Goal: Task Accomplishment & Management: Manage account settings

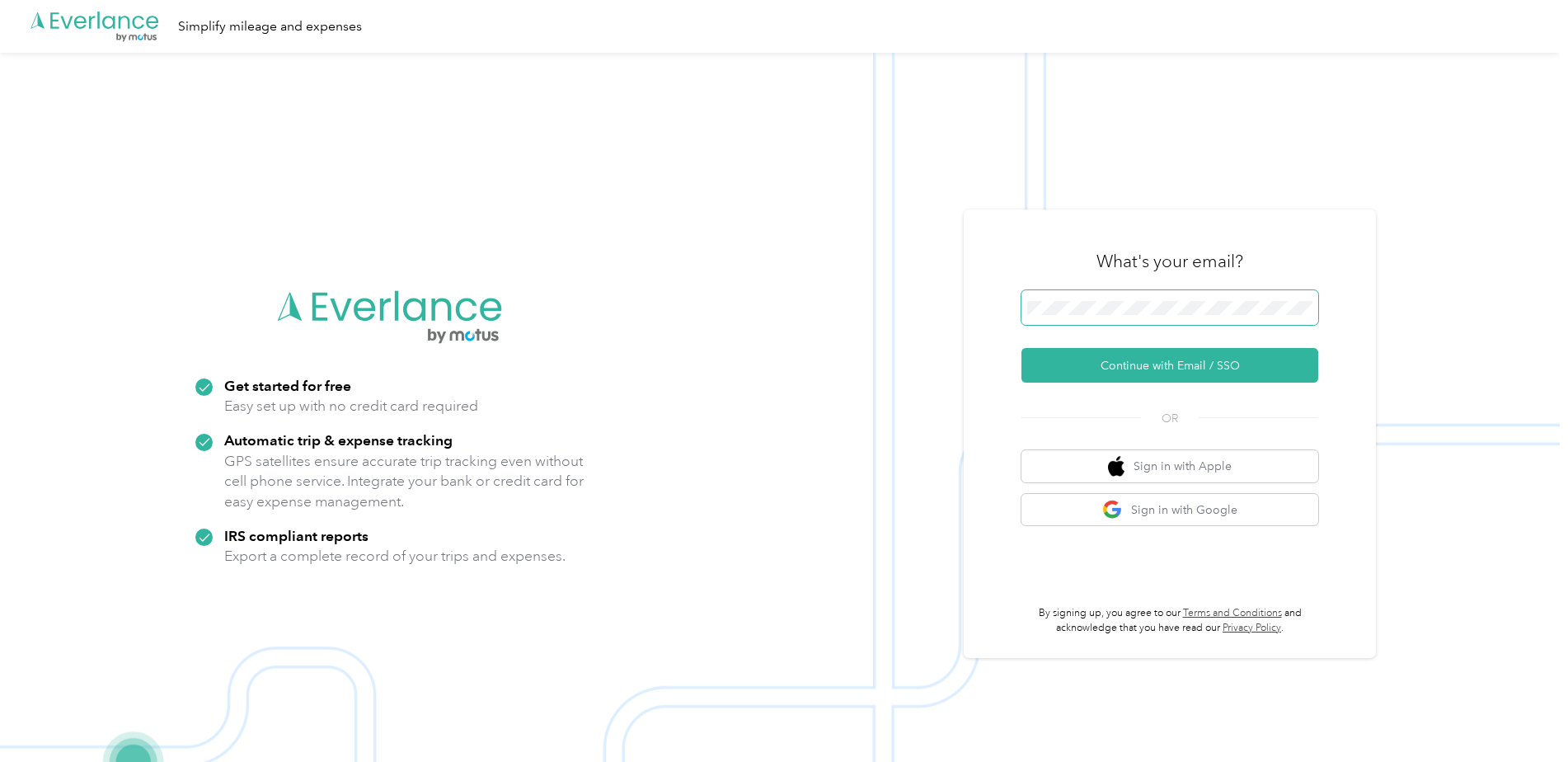
click at [1064, 299] on span at bounding box center [1170, 308] width 297 height 35
click at [1110, 369] on button "Continue with Email / SSO" at bounding box center [1170, 365] width 297 height 35
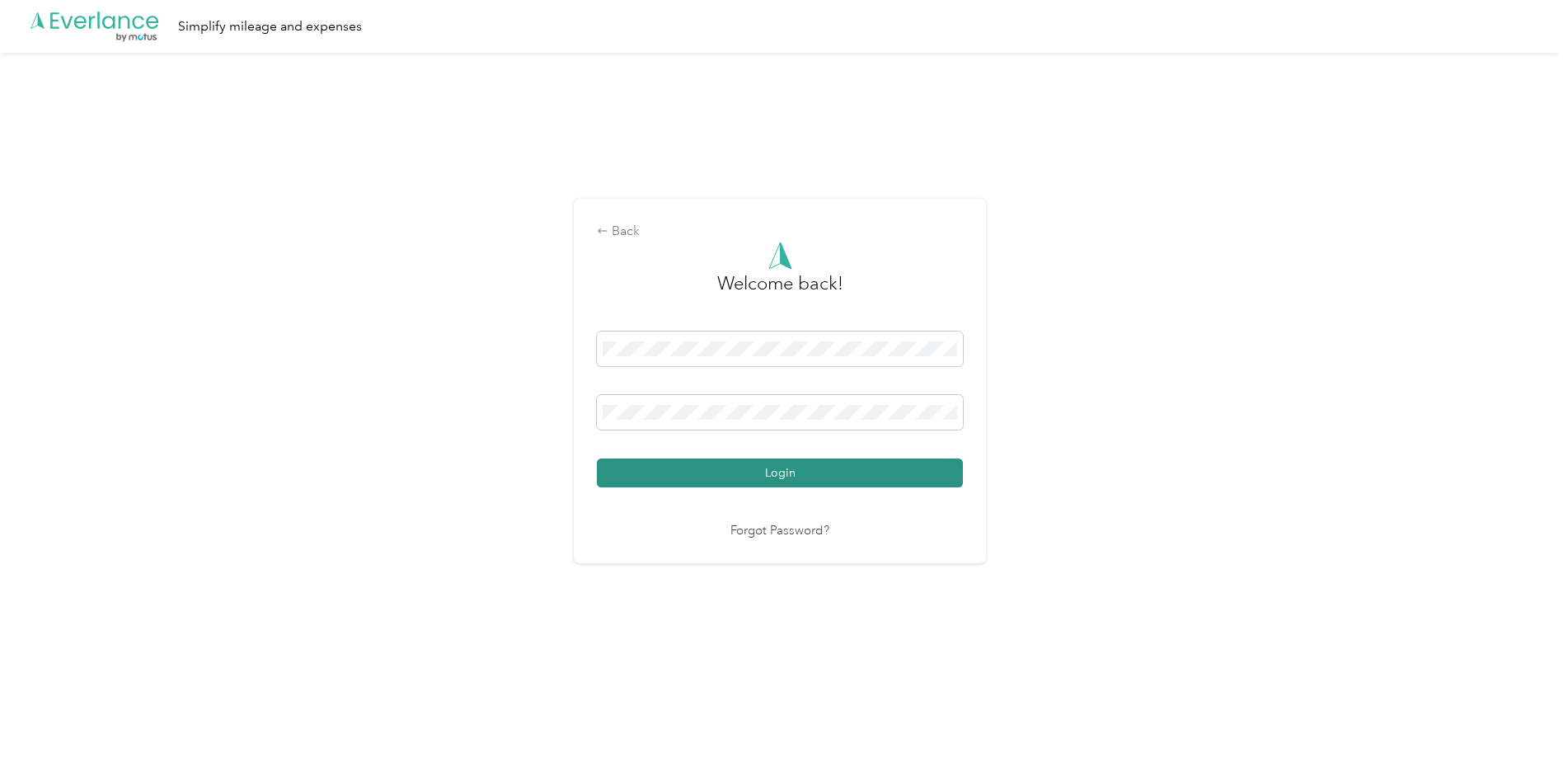
click at [725, 469] on button "Login" at bounding box center [780, 473] width 366 height 29
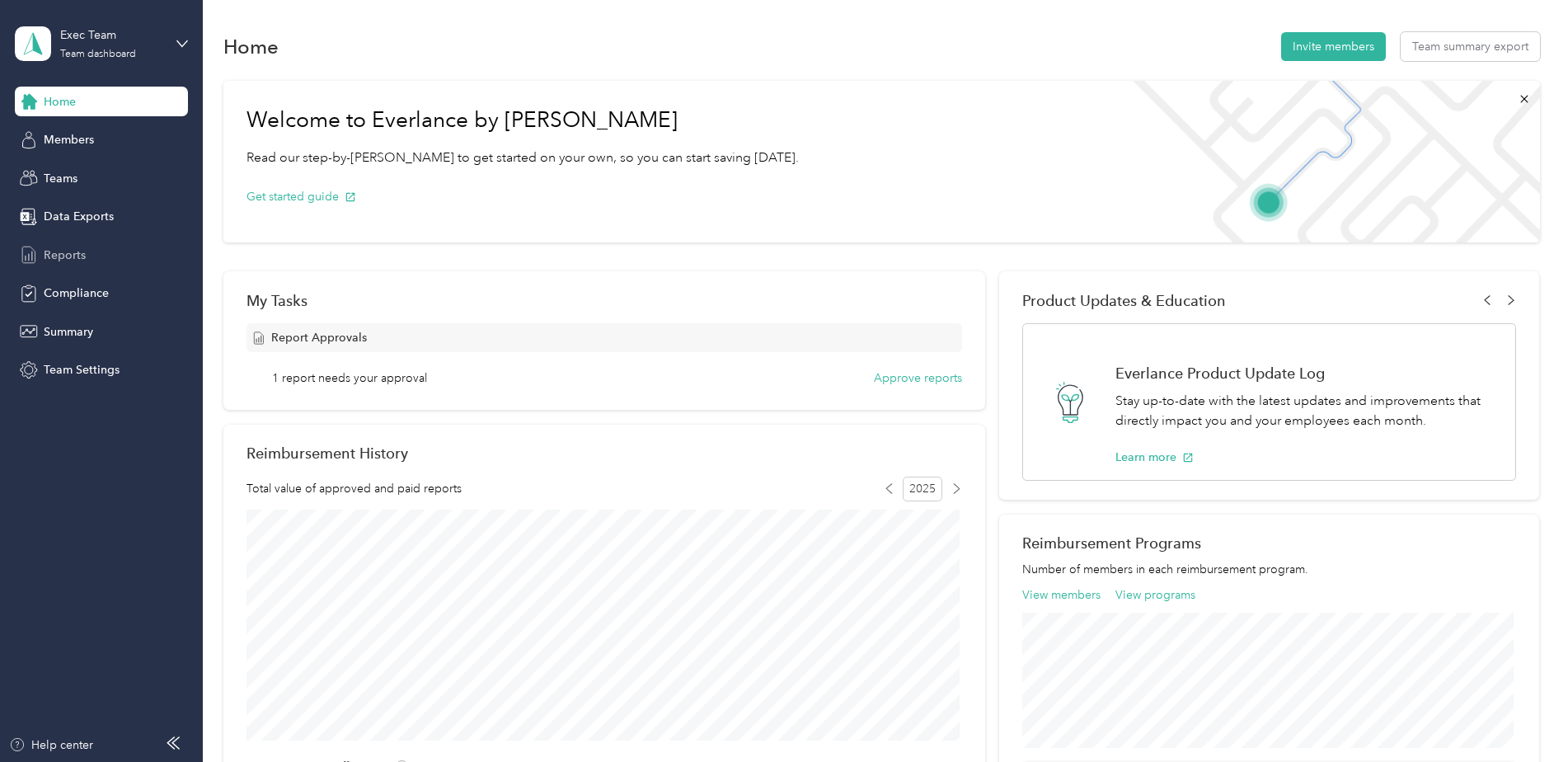
click at [63, 255] on span "Reports" at bounding box center [65, 255] width 42 height 17
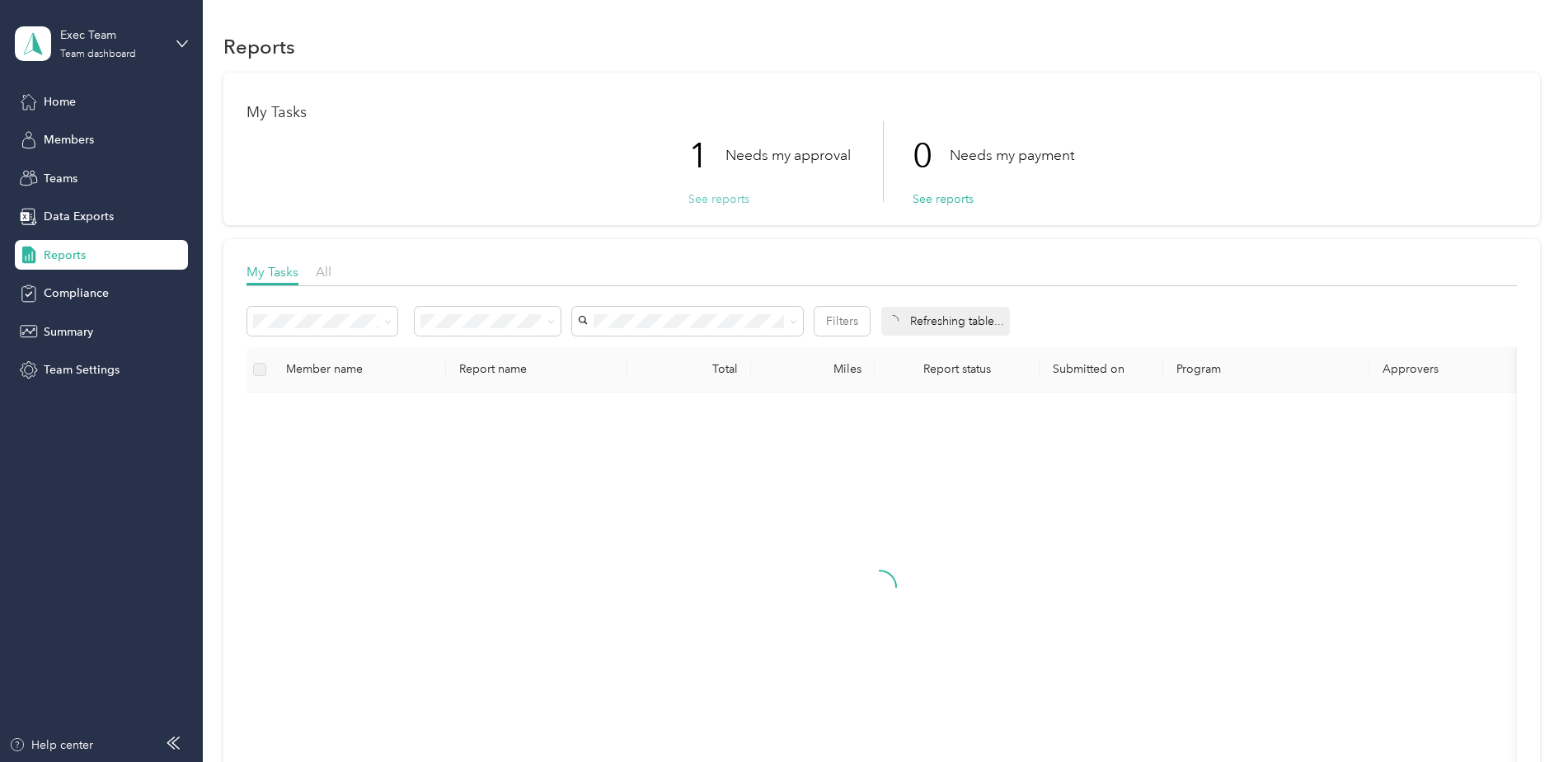
click at [710, 205] on button "See reports" at bounding box center [719, 198] width 61 height 17
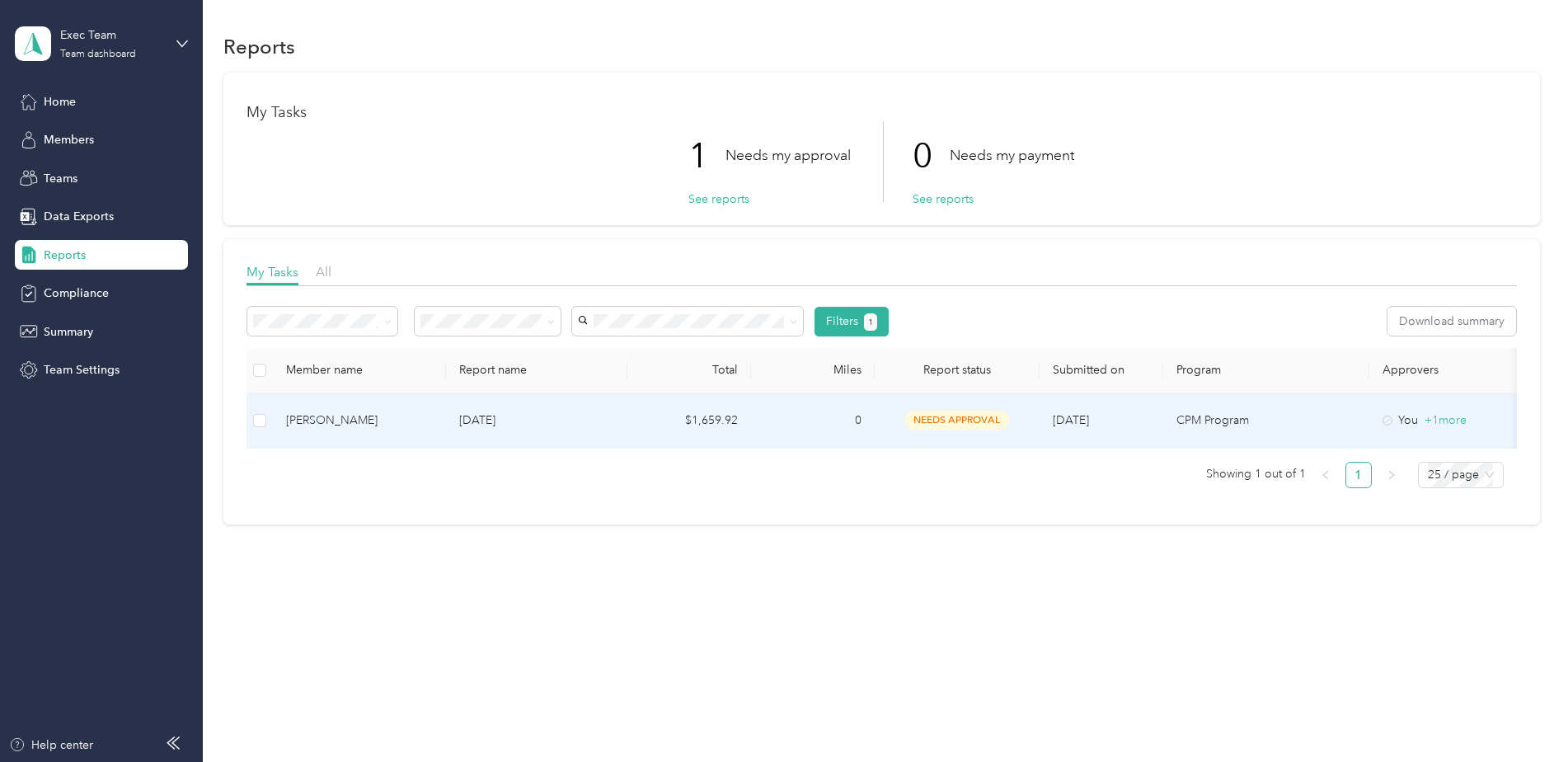
click at [344, 426] on div "[PERSON_NAME]" at bounding box center [360, 421] width 147 height 18
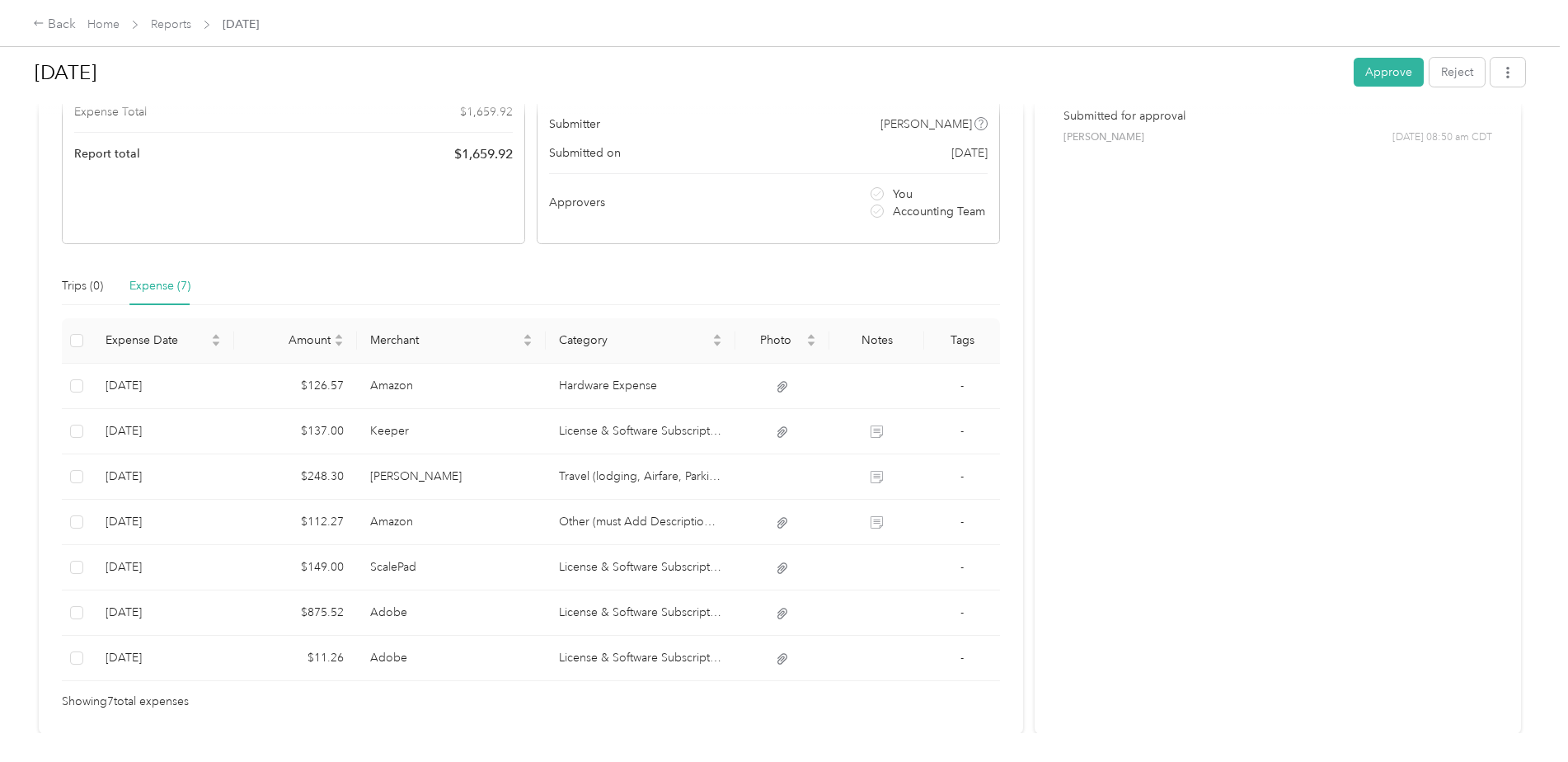
scroll to position [311, 0]
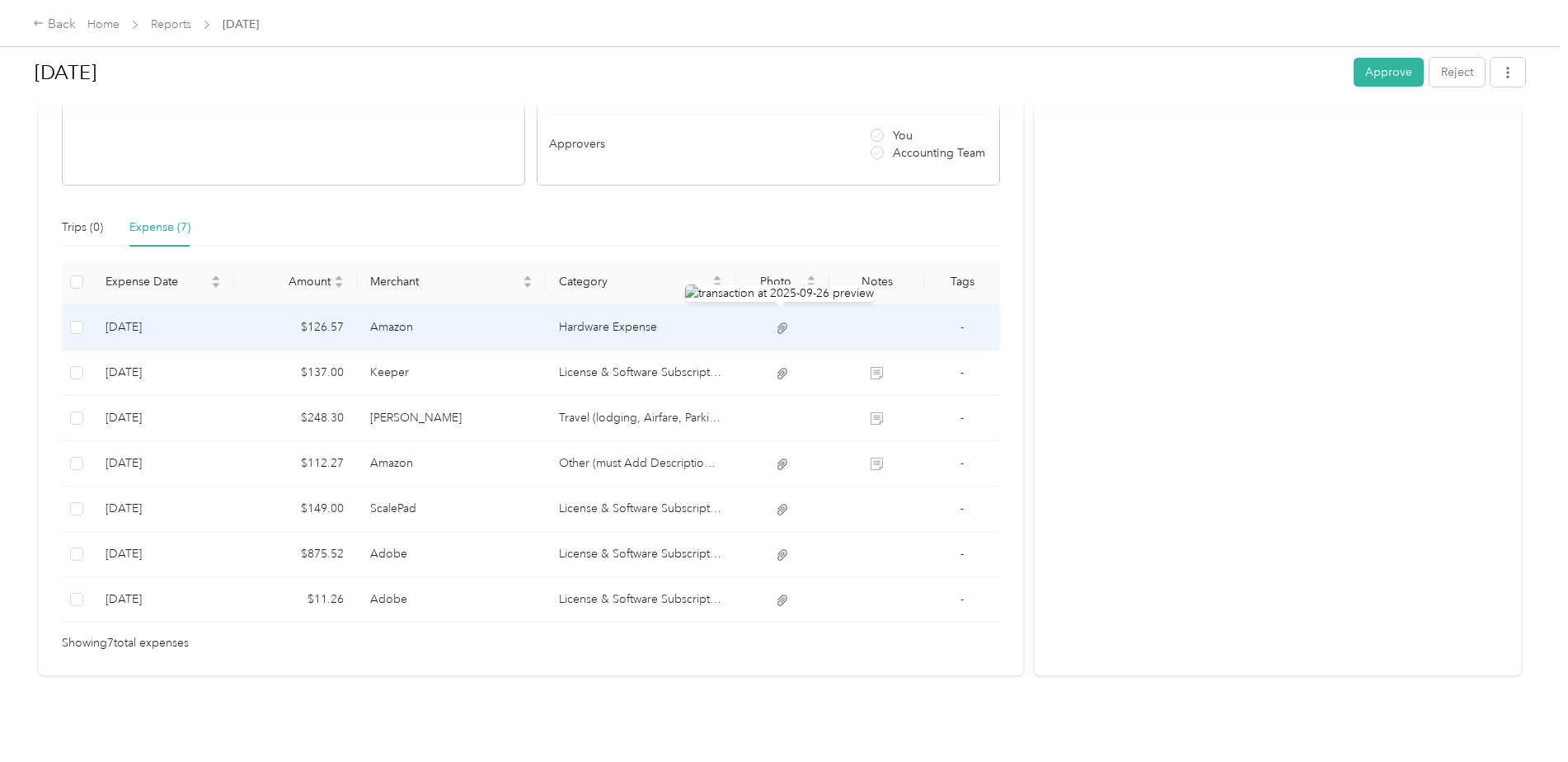
click at [784, 321] on icon at bounding box center [782, 328] width 15 height 15
click at [780, 321] on icon at bounding box center [782, 328] width 15 height 15
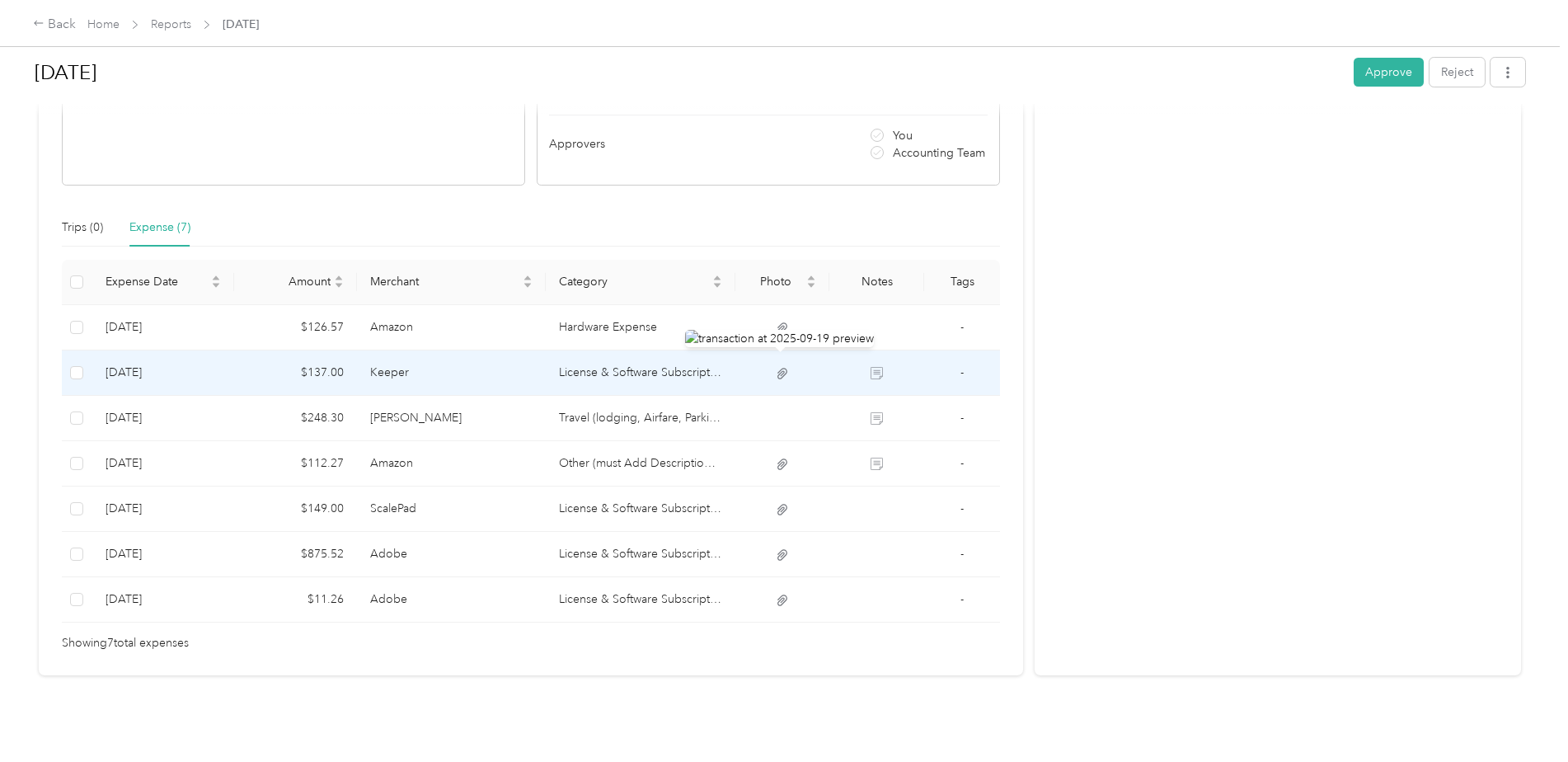
click at [780, 368] on icon at bounding box center [782, 373] width 10 height 11
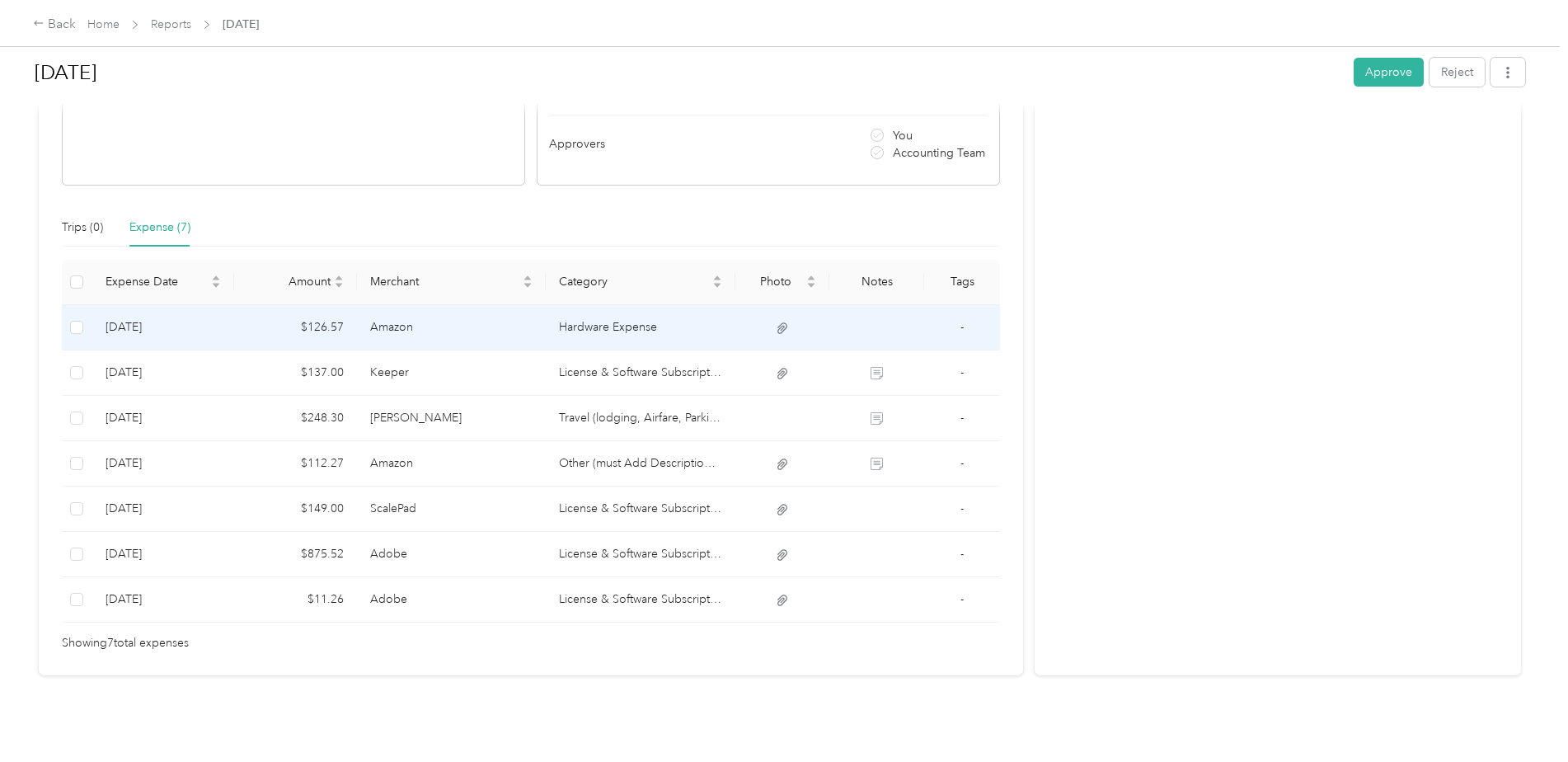
drag, startPoint x: 780, startPoint y: 361, endPoint x: 762, endPoint y: 314, distance: 50.3
click at [762, 314] on td at bounding box center [783, 328] width 95 height 46
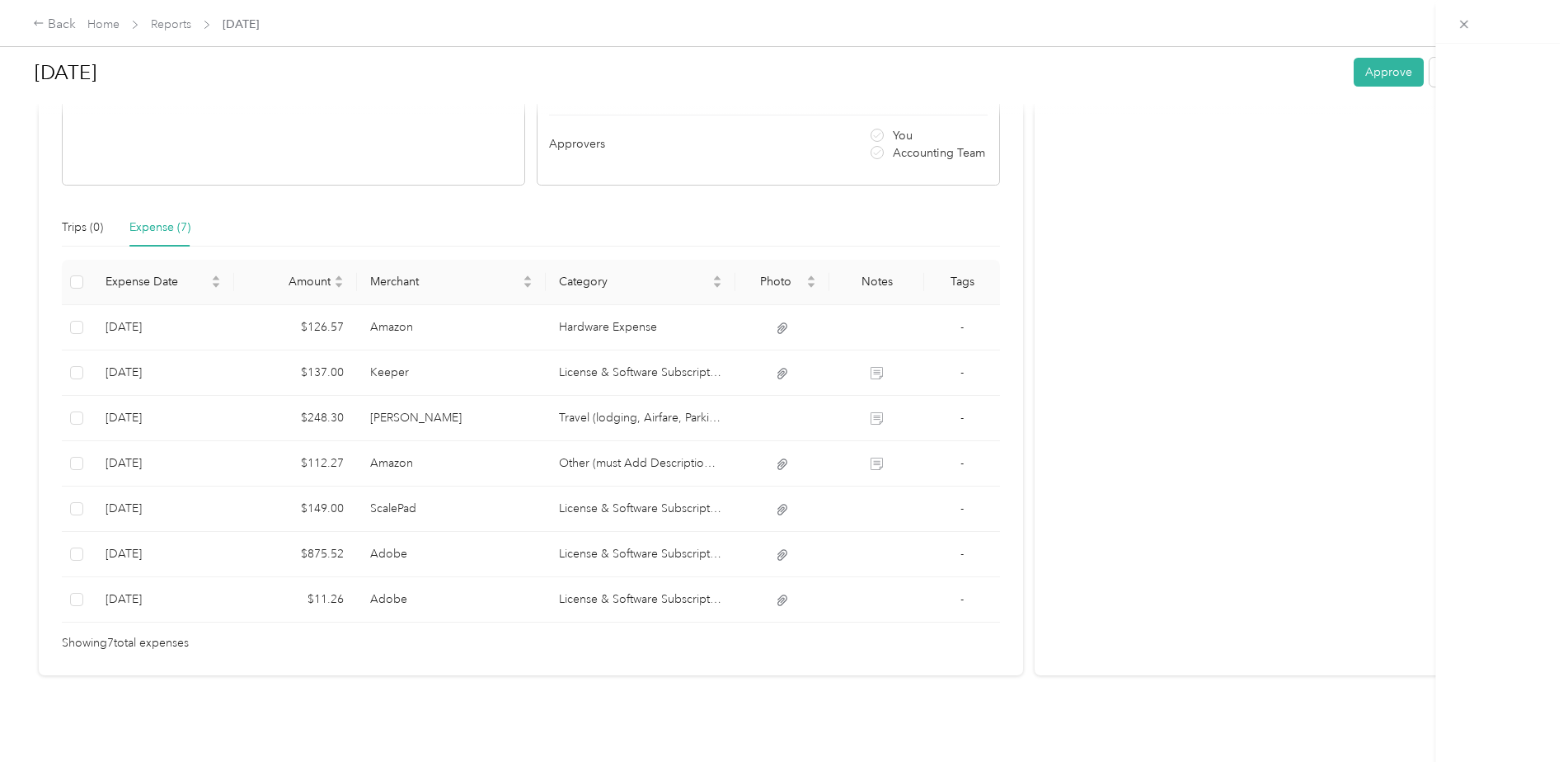
click at [762, 761] on div "Loading the expense" at bounding box center [780, 762] width 1560 height 0
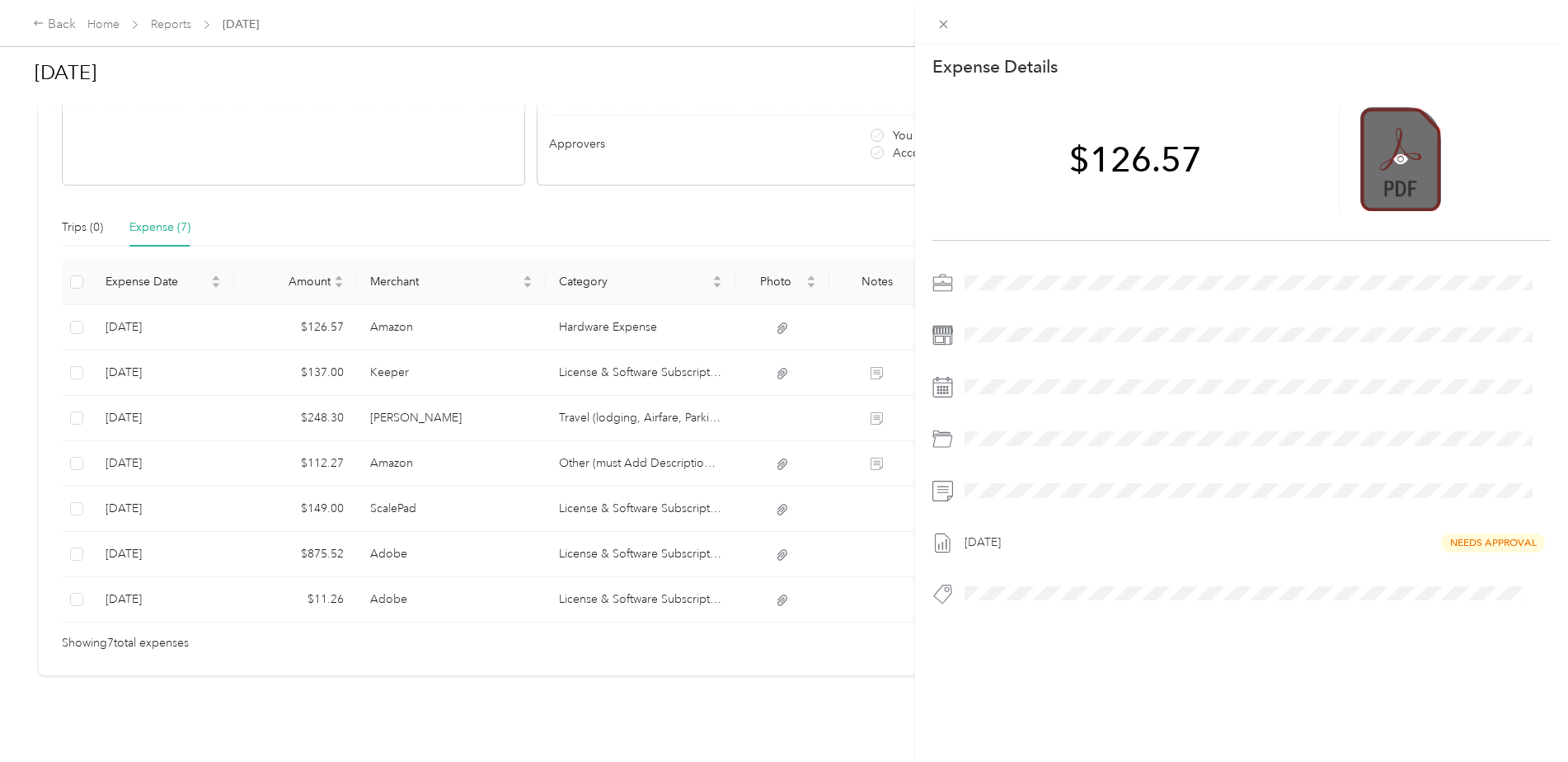
click at [1381, 157] on div at bounding box center [1401, 159] width 81 height 104
click at [1381, 176] on div at bounding box center [1401, 159] width 81 height 104
drag, startPoint x: 1381, startPoint y: 176, endPoint x: 1467, endPoint y: 174, distance: 86.0
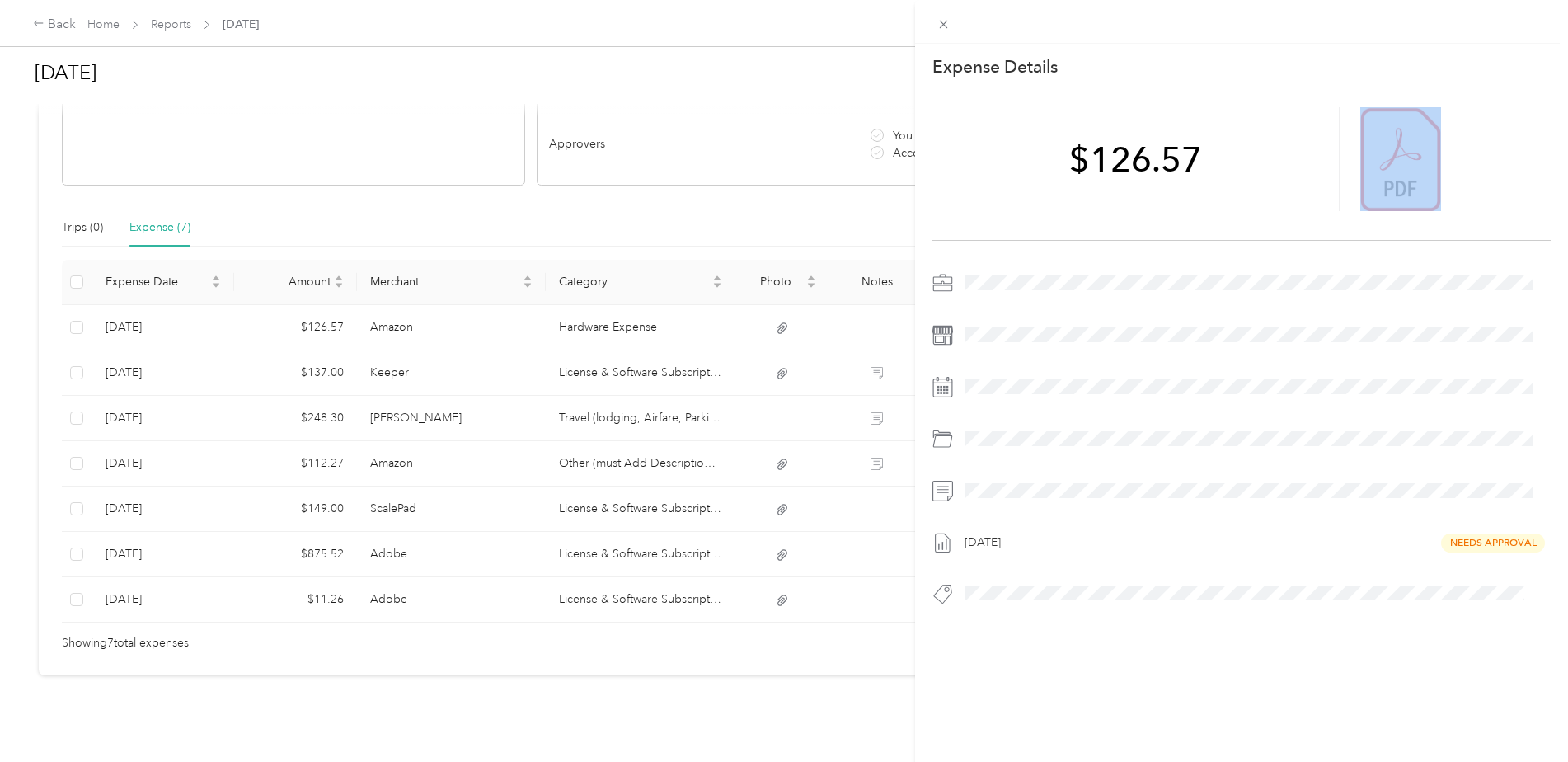
click at [1467, 174] on div at bounding box center [1456, 159] width 191 height 104
click at [1412, 162] on div at bounding box center [1401, 159] width 81 height 104
click at [948, 25] on icon at bounding box center [944, 24] width 14 height 14
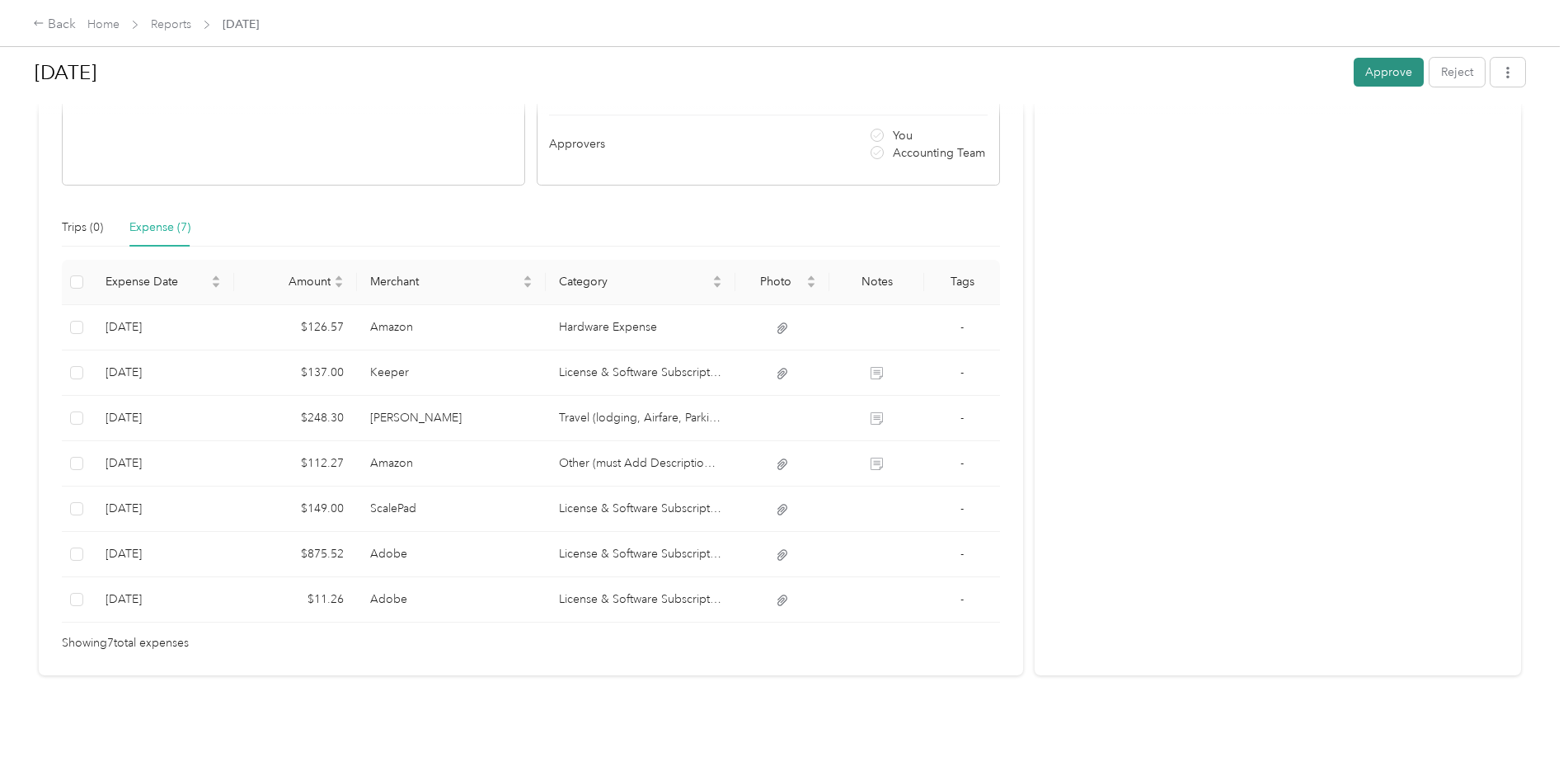
click at [1387, 66] on button "Approve" at bounding box center [1389, 72] width 70 height 29
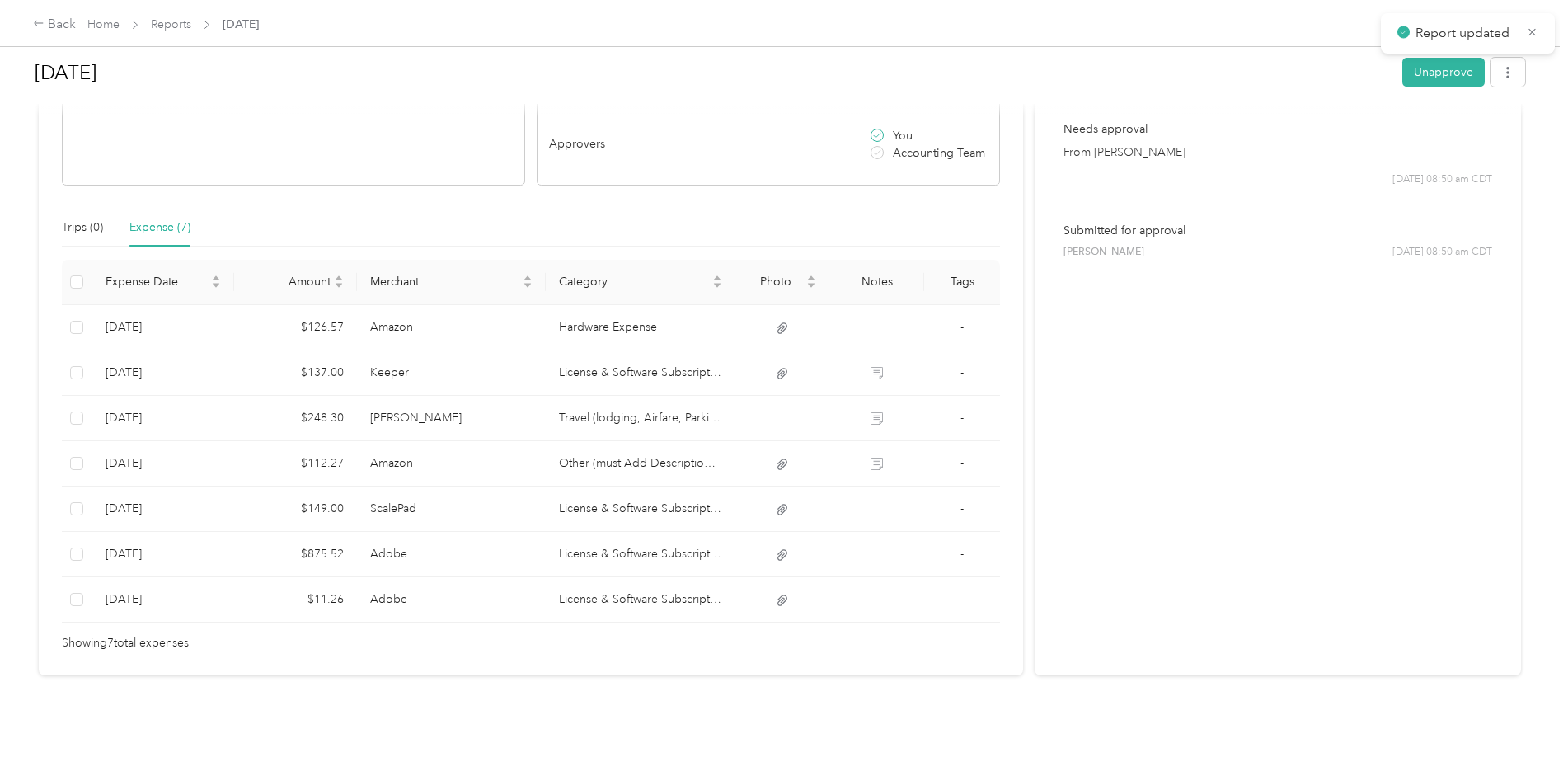
scroll to position [0, 0]
